Goal: Information Seeking & Learning: Learn about a topic

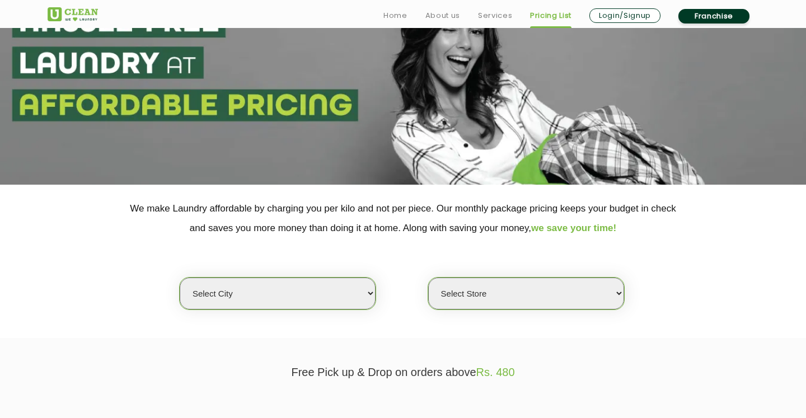
scroll to position [153, 0]
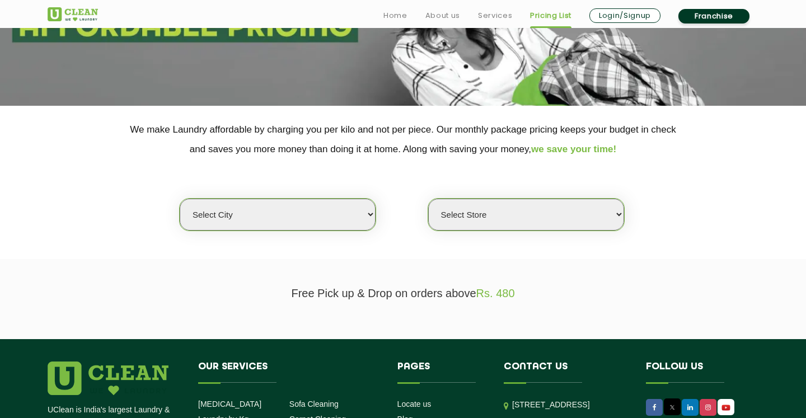
click at [220, 209] on select "Select city [GEOGRAPHIC_DATA] [GEOGRAPHIC_DATA] [GEOGRAPHIC_DATA] [GEOGRAPHIC_D…" at bounding box center [278, 215] width 196 height 32
select select "1"
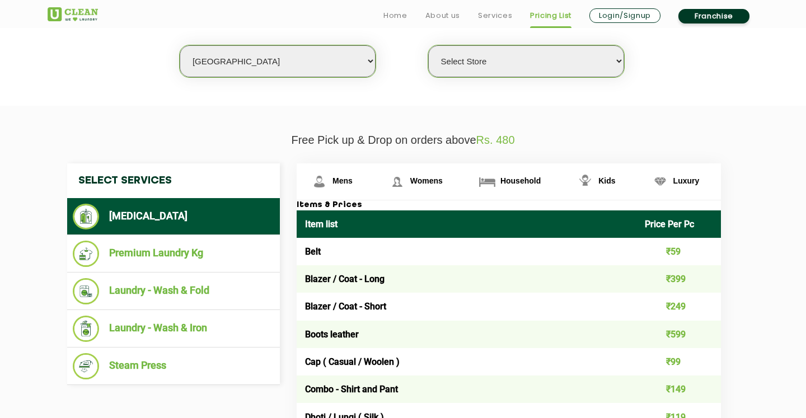
scroll to position [309, 0]
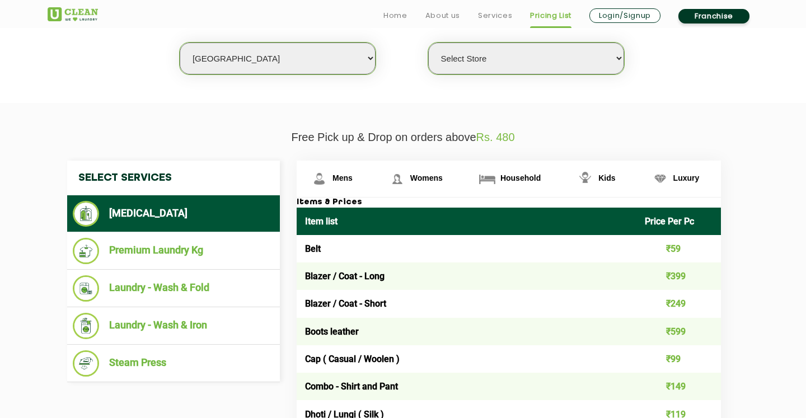
click at [515, 64] on select "Select Store [GEOGRAPHIC_DATA] [GEOGRAPHIC_DATA] 2 [GEOGRAPHIC_DATA] [PERSON_NA…" at bounding box center [526, 59] width 196 height 32
click at [518, 57] on select "Select Store [GEOGRAPHIC_DATA] [GEOGRAPHIC_DATA] 2 [GEOGRAPHIC_DATA] [PERSON_NA…" at bounding box center [526, 59] width 196 height 32
click at [568, 66] on select "Select Store [GEOGRAPHIC_DATA] [GEOGRAPHIC_DATA] 2 [GEOGRAPHIC_DATA] [PERSON_NA…" at bounding box center [526, 59] width 196 height 32
select select "141"
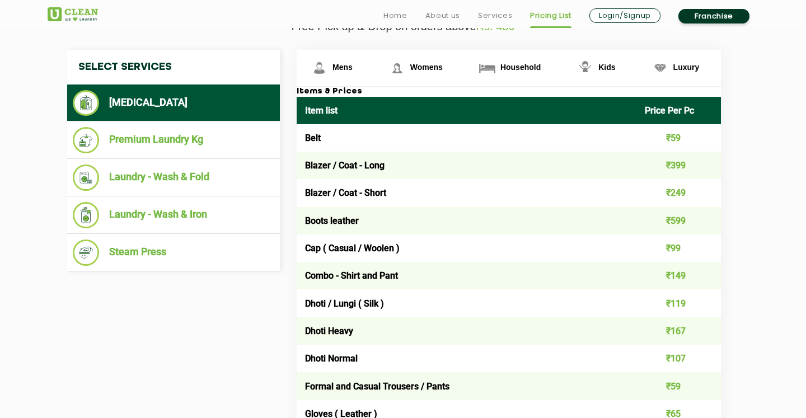
scroll to position [420, 0]
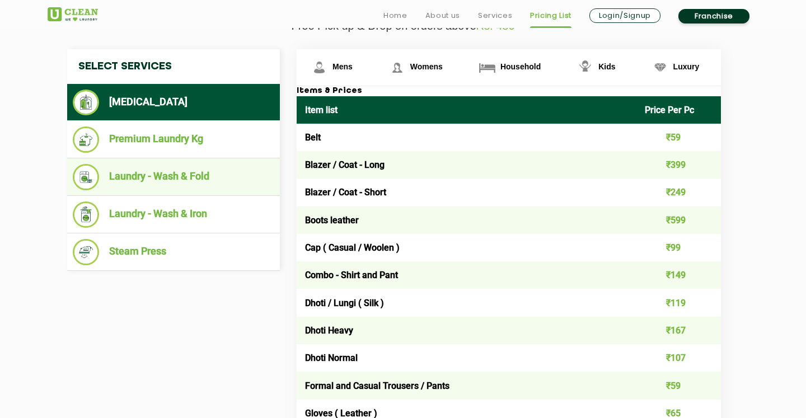
click at [165, 177] on li "Laundry - Wash & Fold" at bounding box center [174, 177] width 202 height 26
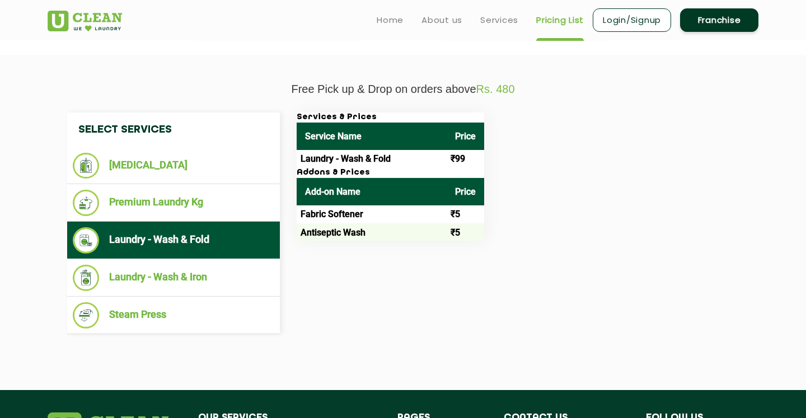
scroll to position [357, 0]
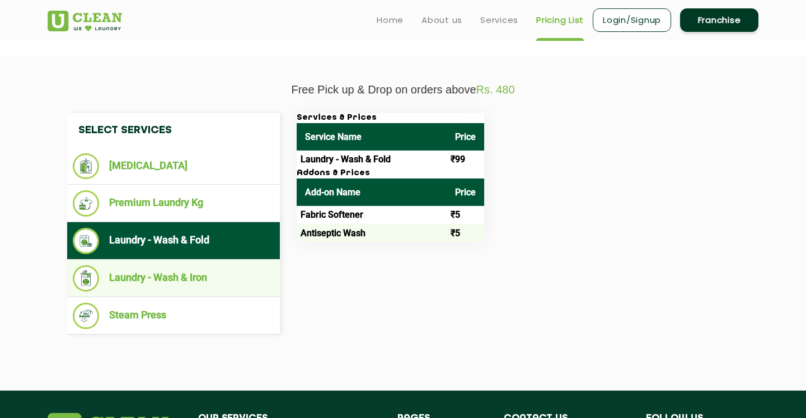
click at [229, 274] on li "Laundry - Wash & Iron" at bounding box center [174, 278] width 202 height 26
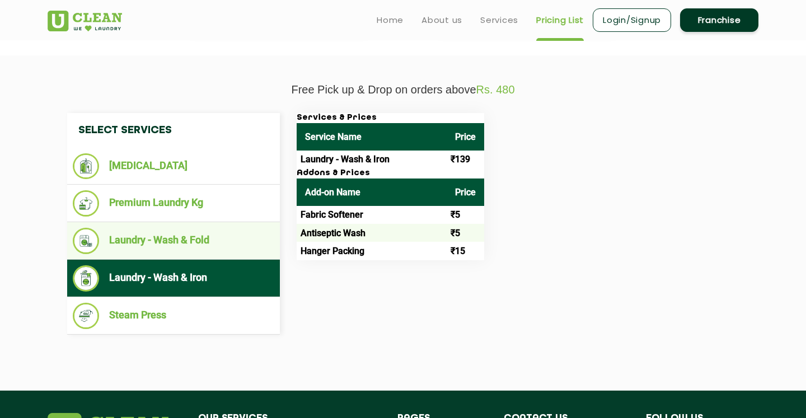
click at [230, 241] on li "Laundry - Wash & Fold" at bounding box center [174, 241] width 202 height 26
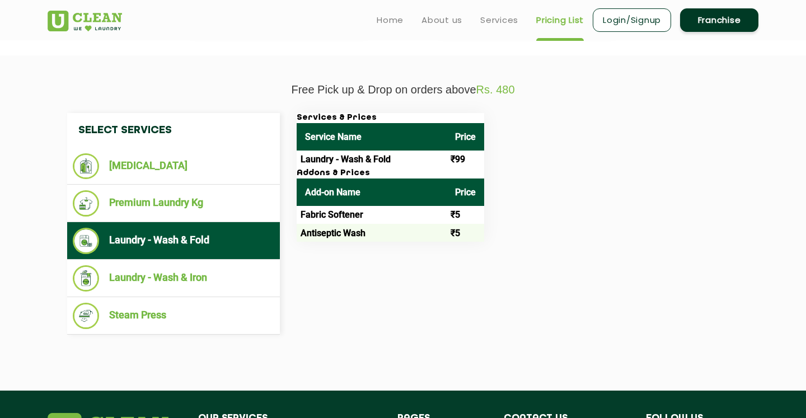
click at [353, 155] on td "Laundry - Wash & Fold" at bounding box center [372, 160] width 150 height 18
